Goal: Find specific page/section: Find specific page/section

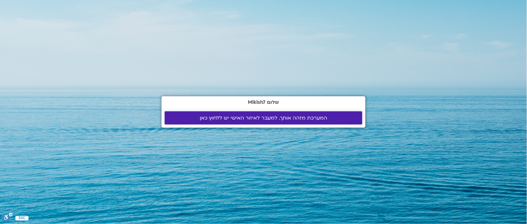
click at [283, 116] on span "המערכת מזהה אותך. למעבר לאיזור האישי יש ללחוץ כאן" at bounding box center [263, 118] width 127 height 6
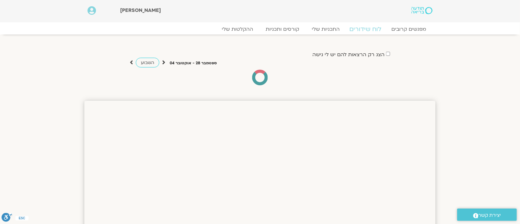
click at [364, 30] on link "לוח שידורים" at bounding box center [365, 29] width 47 height 8
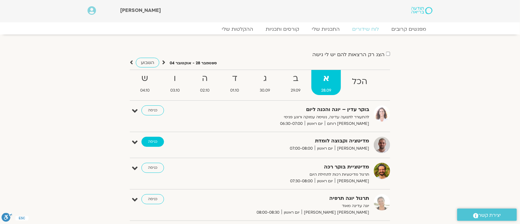
click at [157, 142] on link "כניסה" at bounding box center [152, 142] width 23 height 10
